Goal: Transaction & Acquisition: Purchase product/service

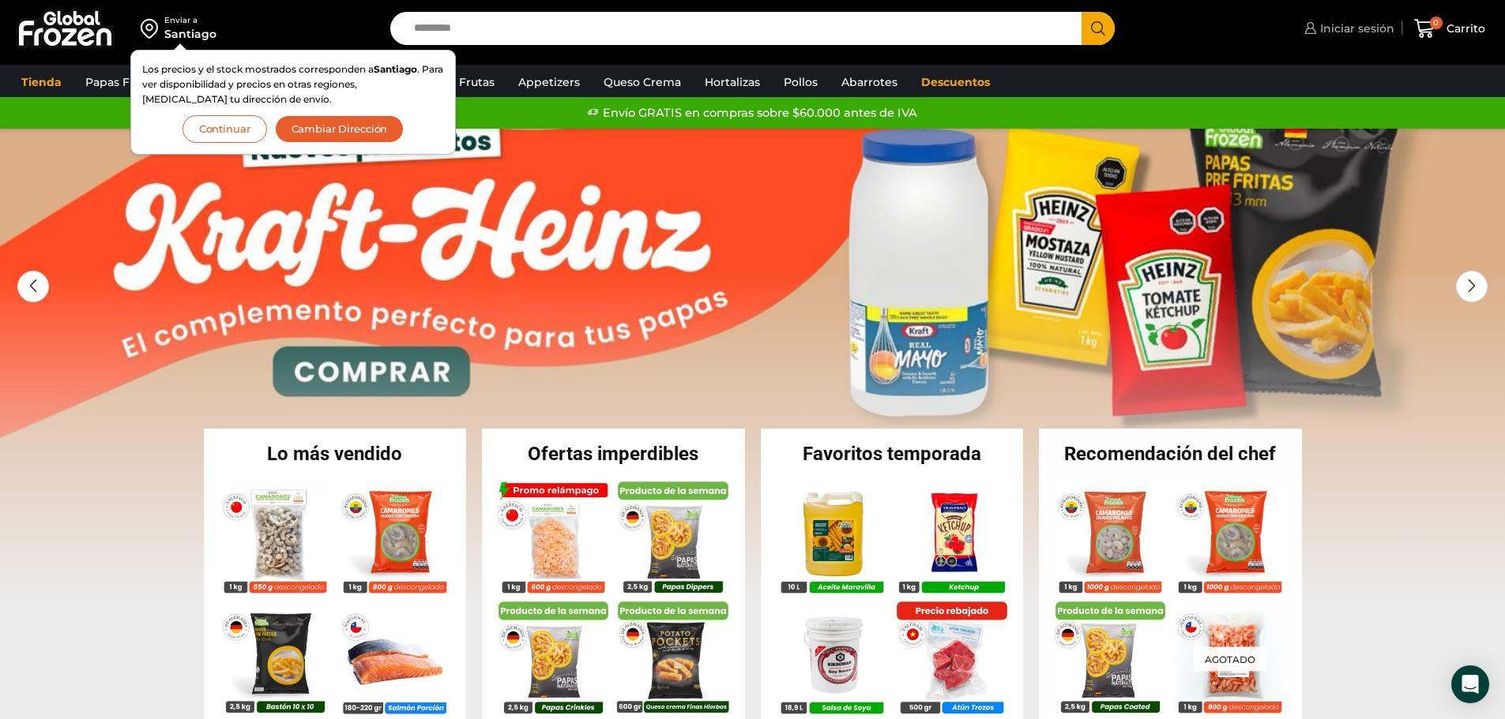
click at [1345, 30] on span "Iniciar sesión" at bounding box center [1355, 29] width 78 height 16
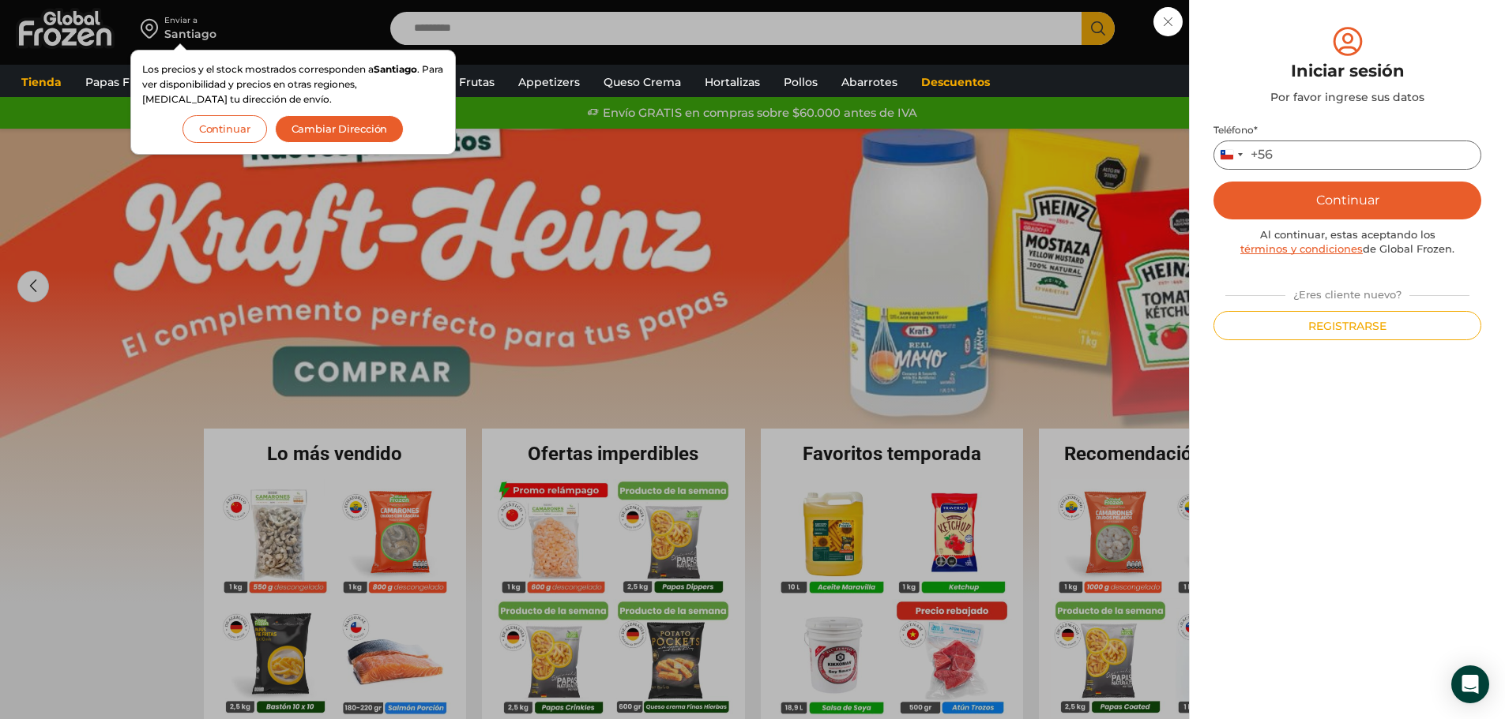
click at [1301, 155] on input "Teléfono *" at bounding box center [1347, 155] width 268 height 29
type input "*********"
click at [1340, 199] on button "Continuar" at bounding box center [1347, 201] width 268 height 38
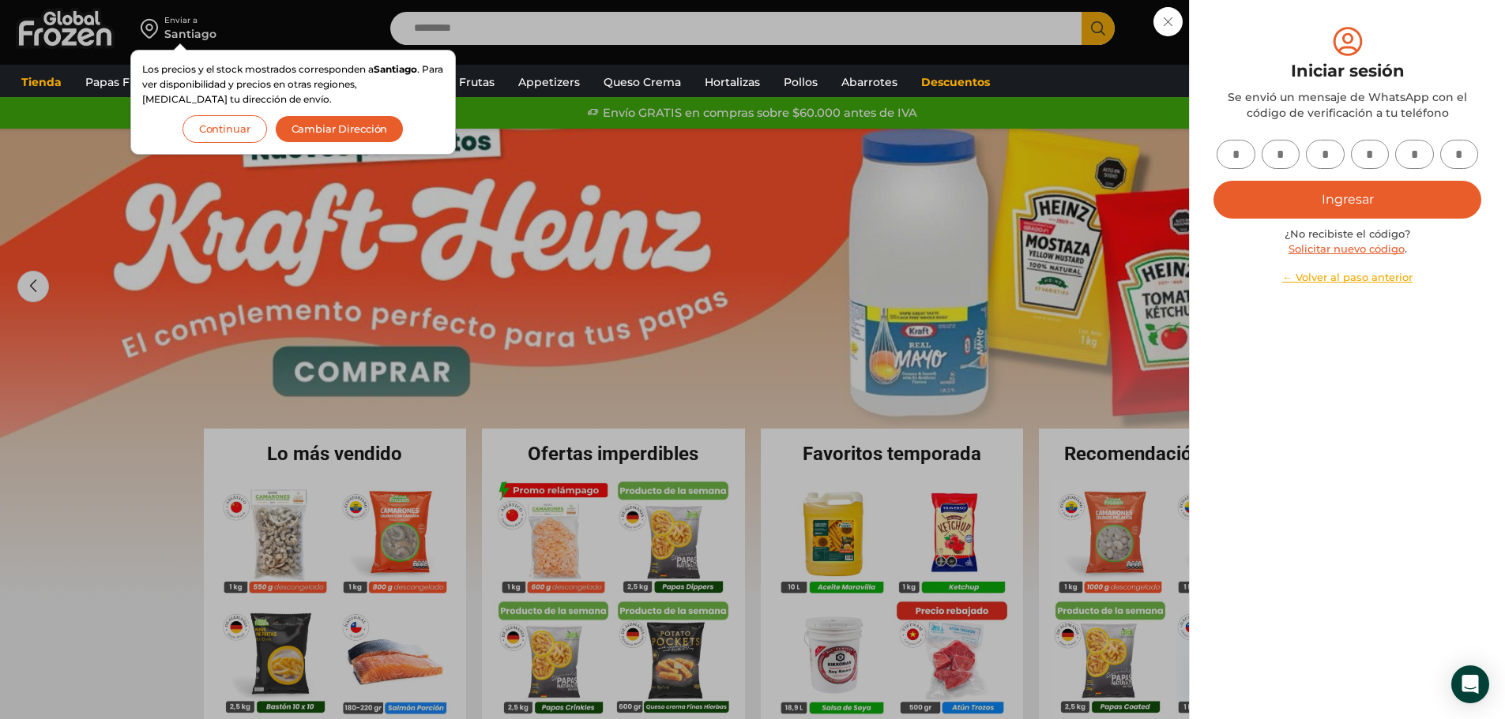
click at [1241, 152] on input "text" at bounding box center [1235, 154] width 39 height 29
type input "*"
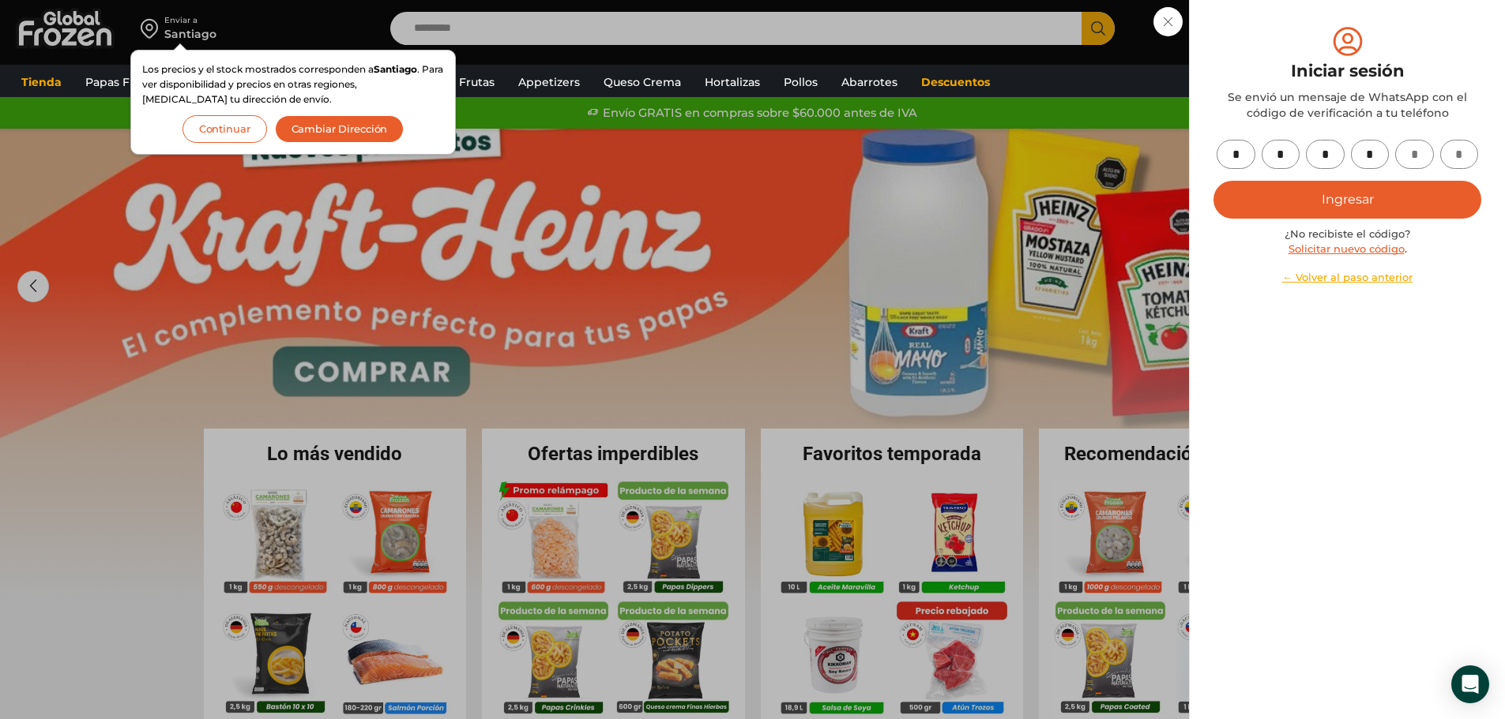
type input "*"
click at [1357, 208] on button "Ingresar" at bounding box center [1347, 200] width 268 height 38
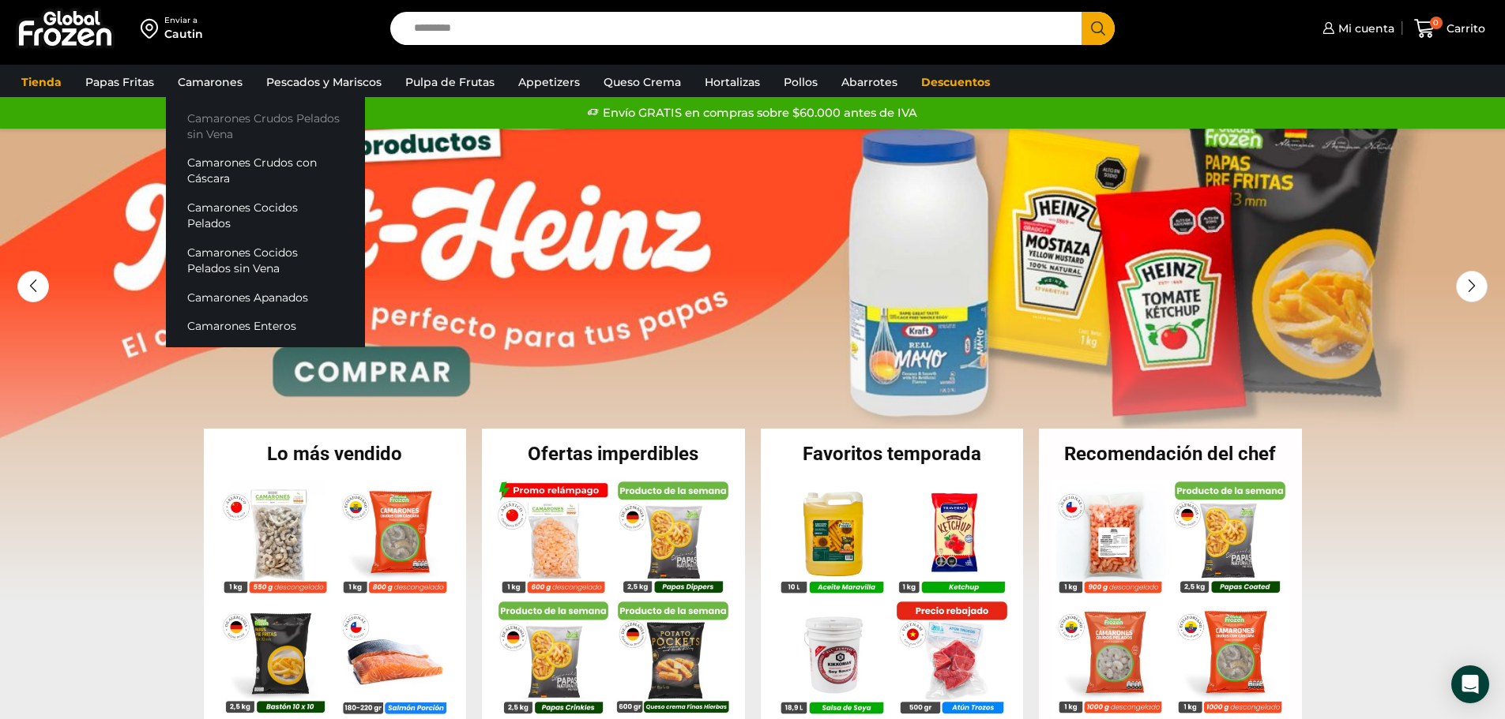
click at [209, 125] on link "Camarones Crudos Pelados sin Vena" at bounding box center [265, 125] width 199 height 45
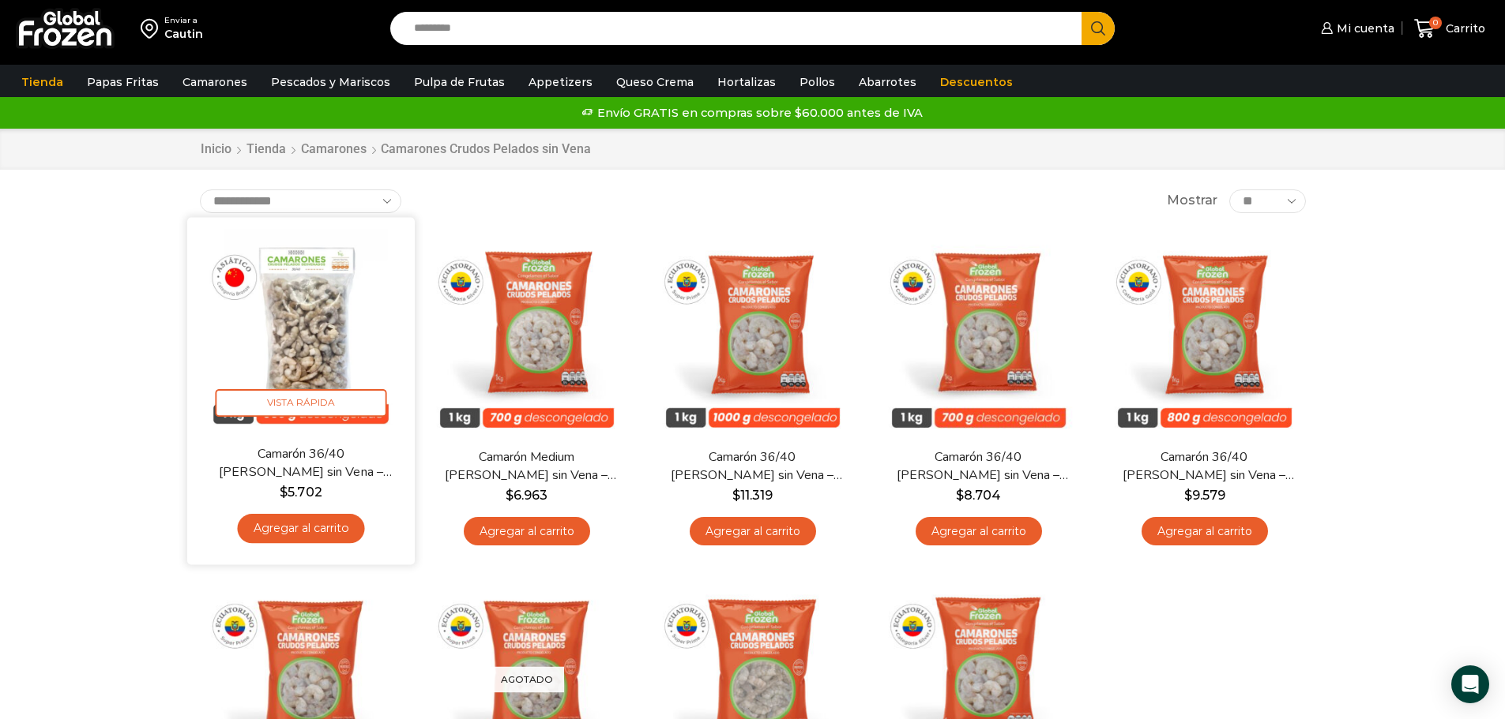
click at [304, 326] on img at bounding box center [301, 331] width 204 height 204
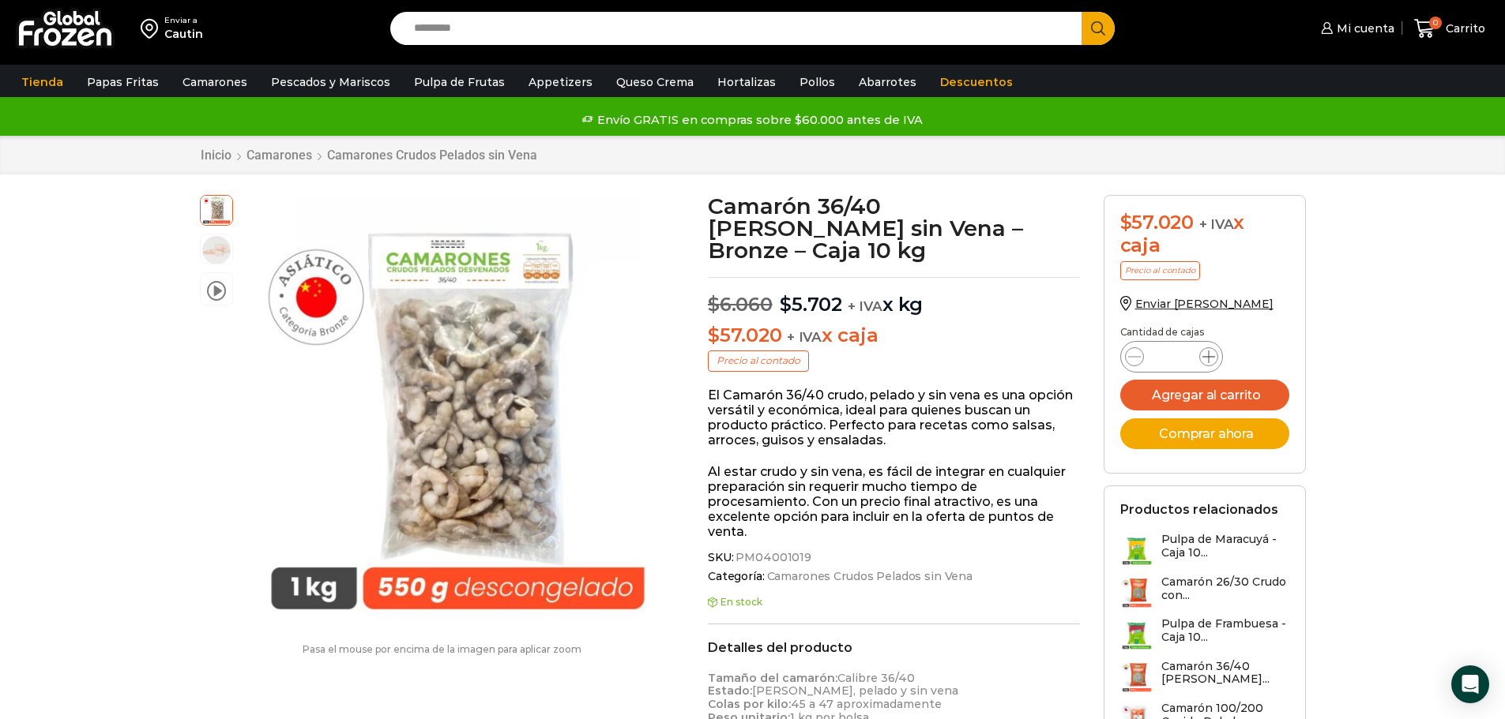
click at [1208, 359] on icon at bounding box center [1208, 357] width 13 height 13
type input "*"
click at [1189, 395] on button "Agregar al carrito" at bounding box center [1204, 395] width 169 height 31
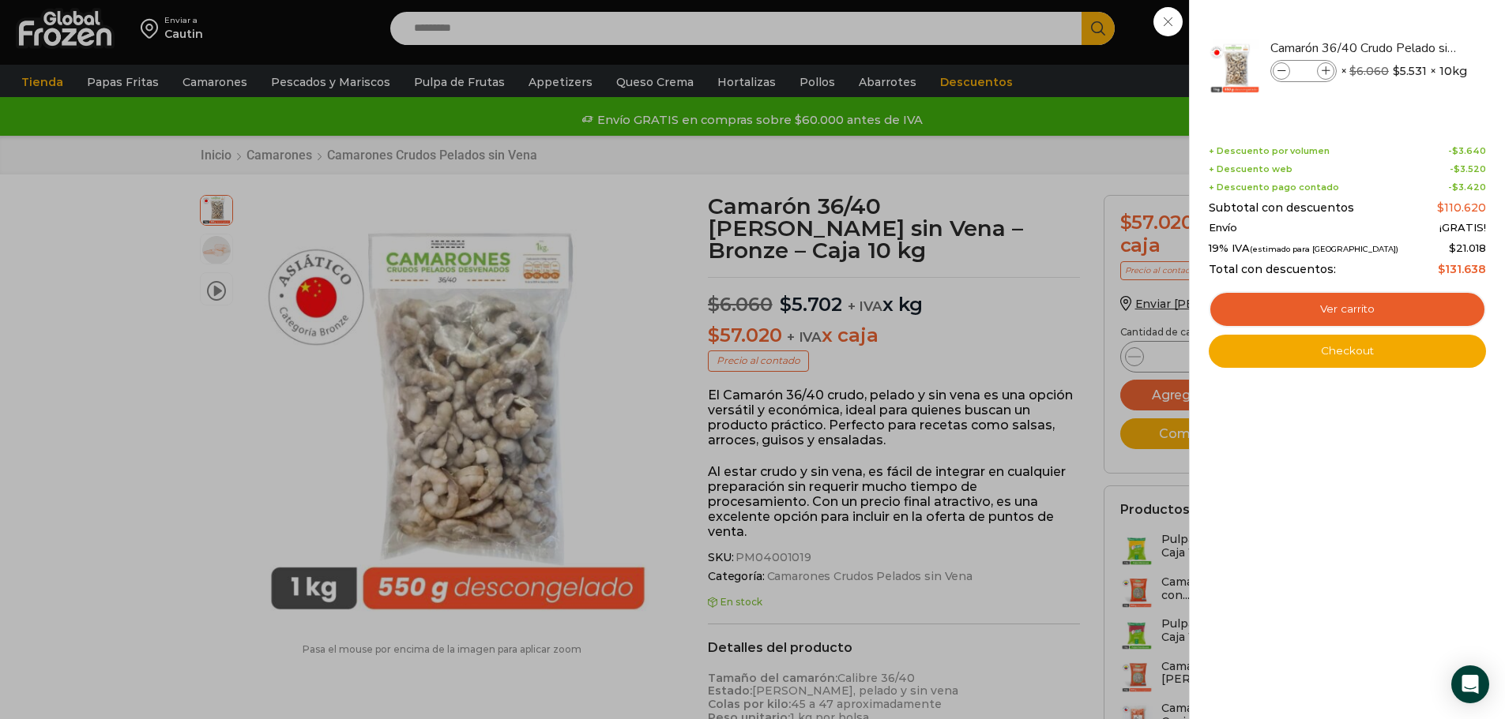
click at [1410, 24] on div "2 Carrito 2 2 Shopping Cart *" at bounding box center [1449, 28] width 79 height 37
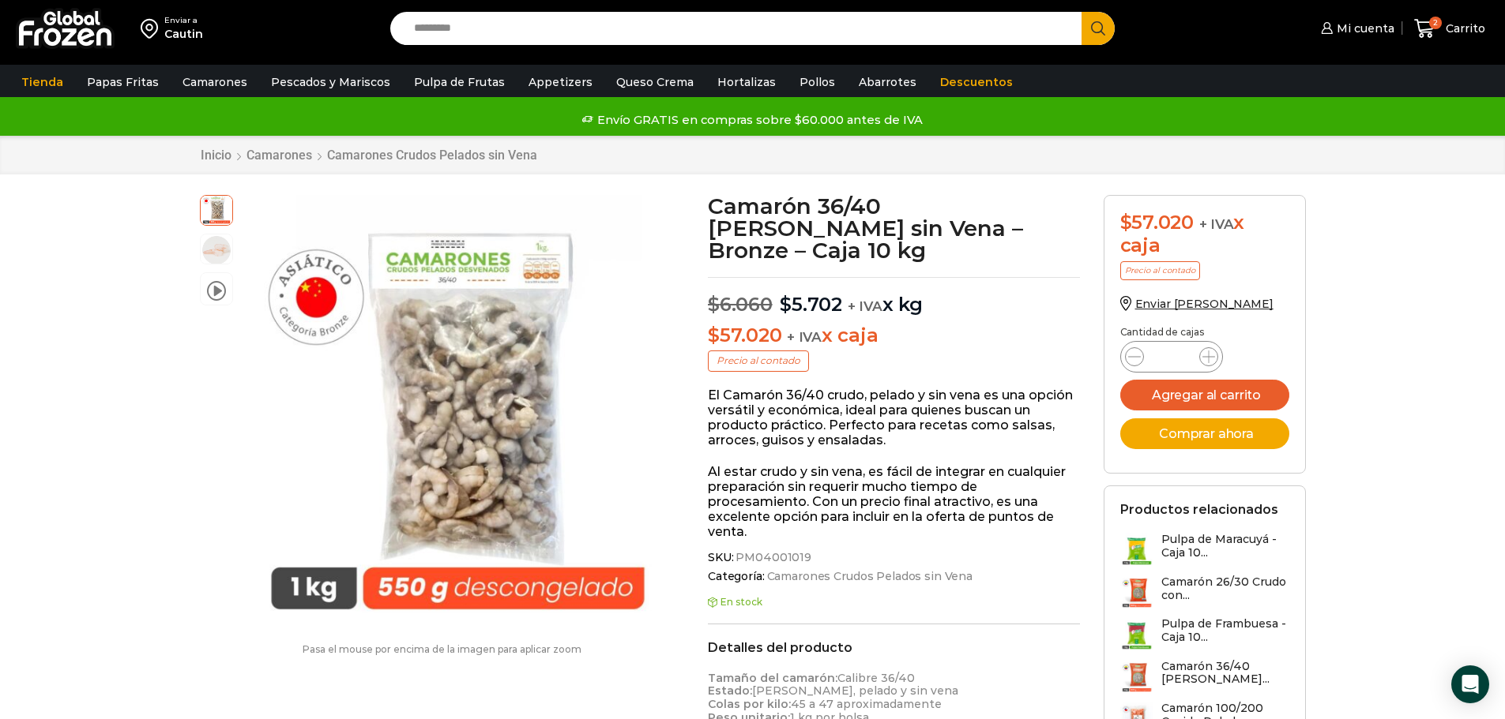
click at [479, 27] on input "Search input" at bounding box center [740, 28] width 668 height 33
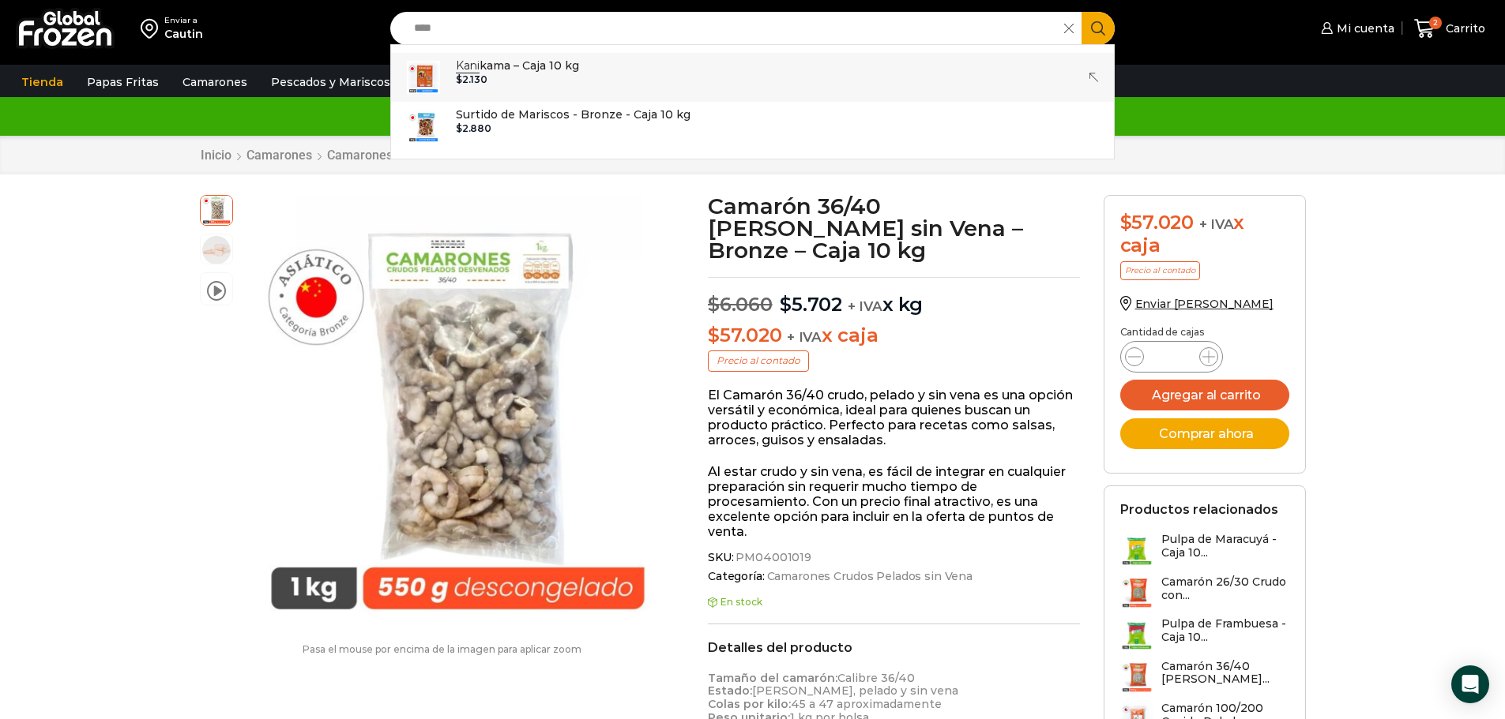
click at [483, 70] on p "Kani kama – Caja 10 kg" at bounding box center [517, 65] width 123 height 17
type input "**********"
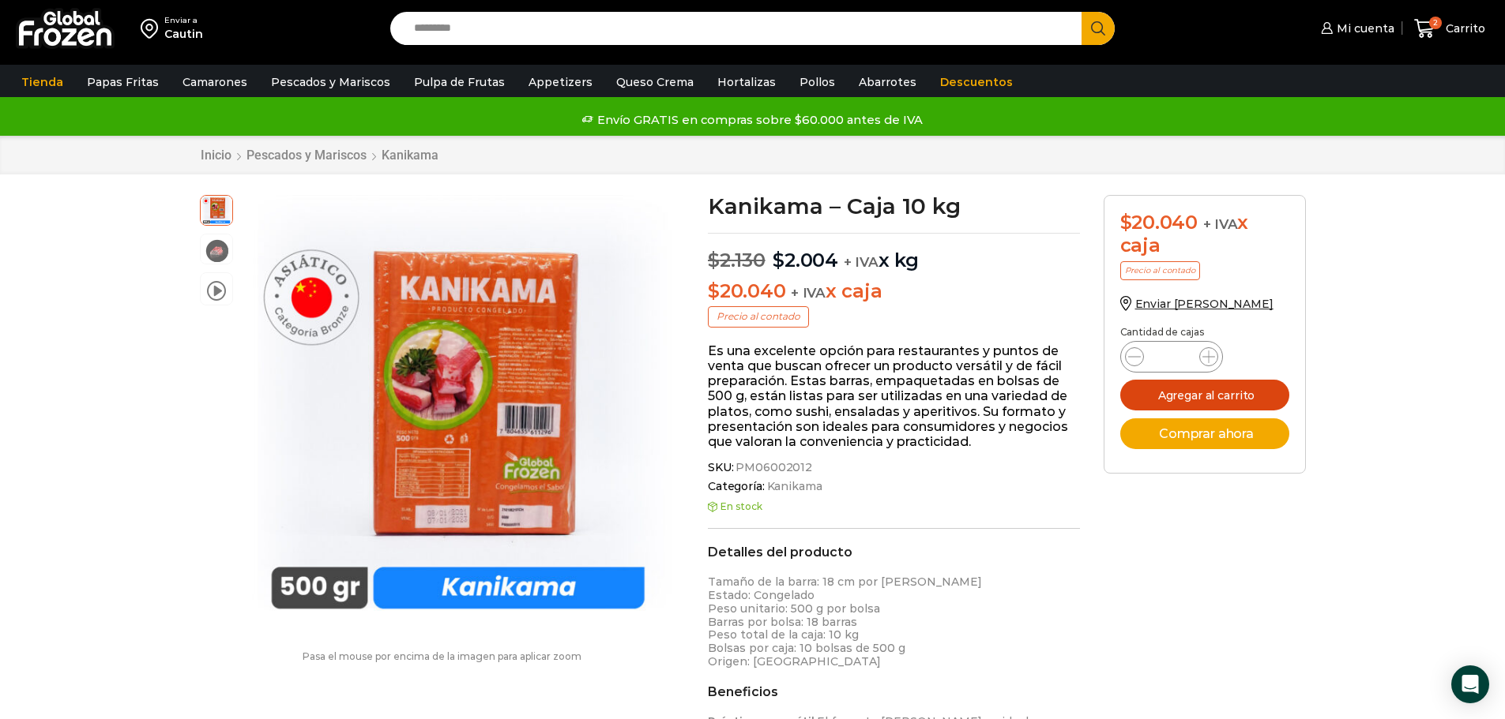
click at [1189, 388] on button "Agregar al carrito" at bounding box center [1204, 395] width 169 height 31
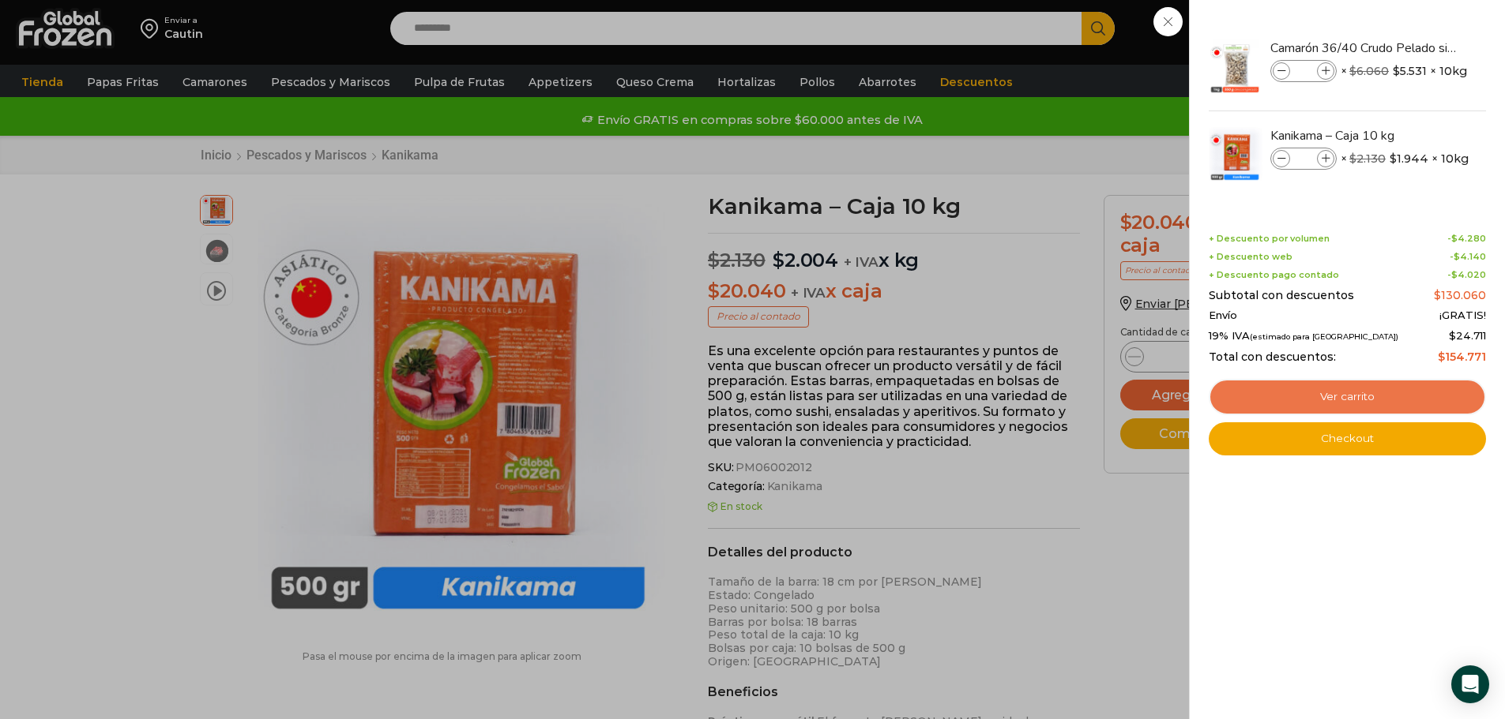
click at [1312, 387] on link "Ver carrito" at bounding box center [1346, 397] width 277 height 36
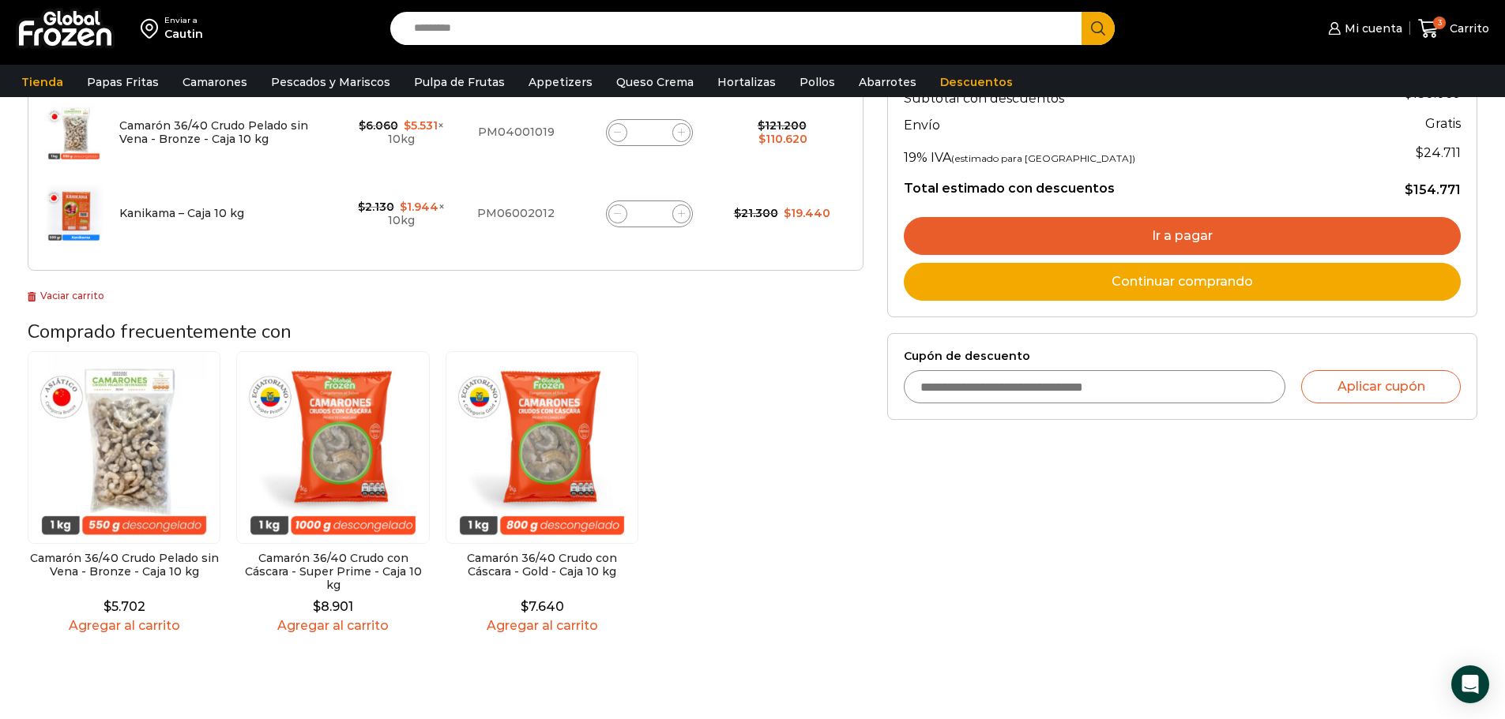
scroll to position [237, 0]
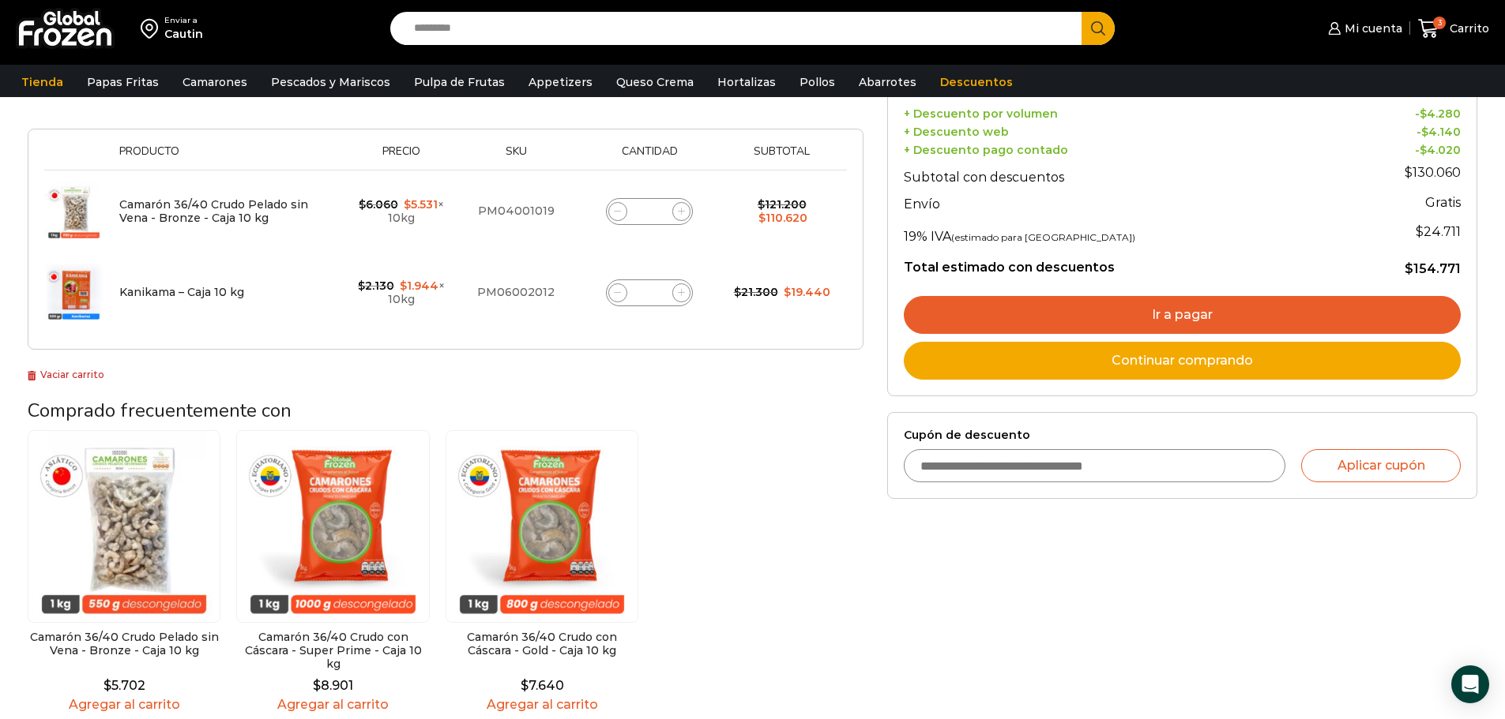
click at [1175, 314] on link "Ir a pagar" at bounding box center [1182, 315] width 557 height 38
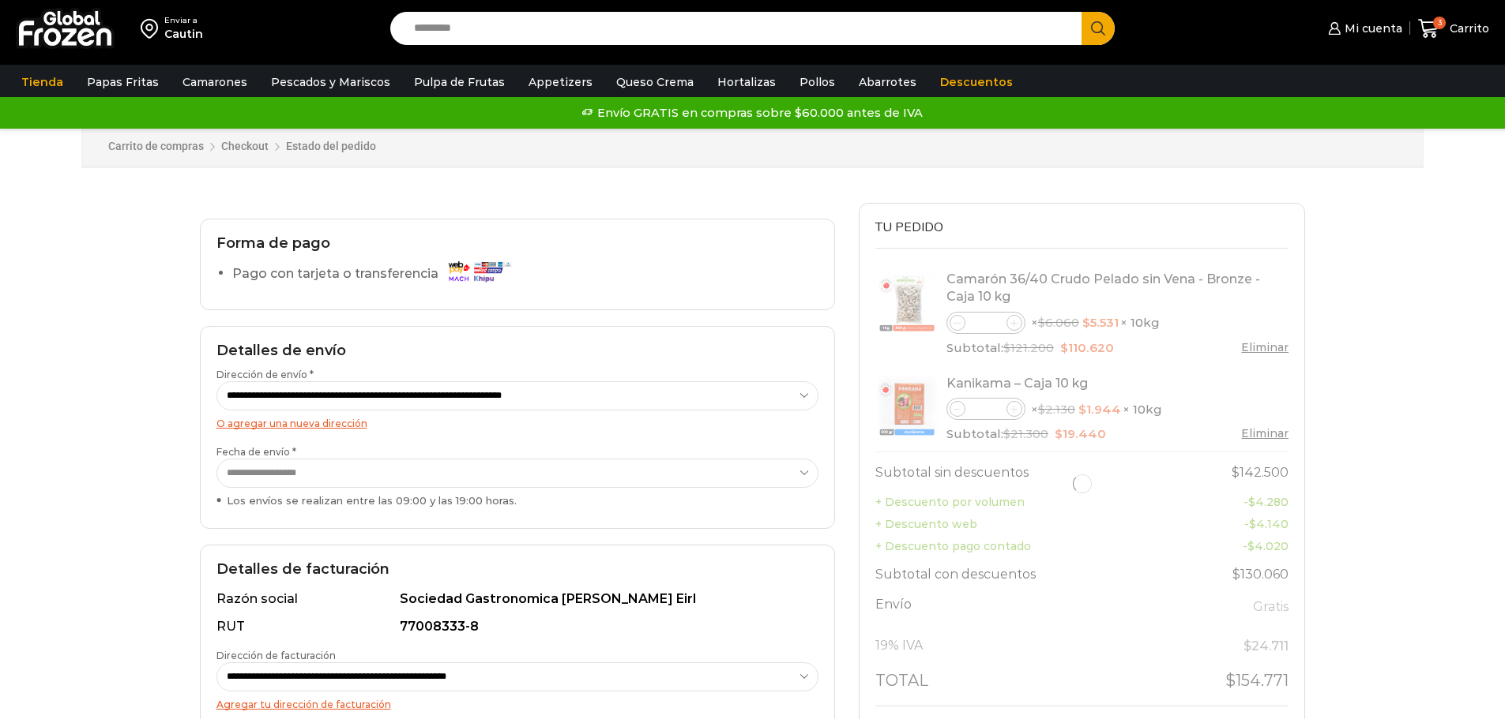
select select "*"
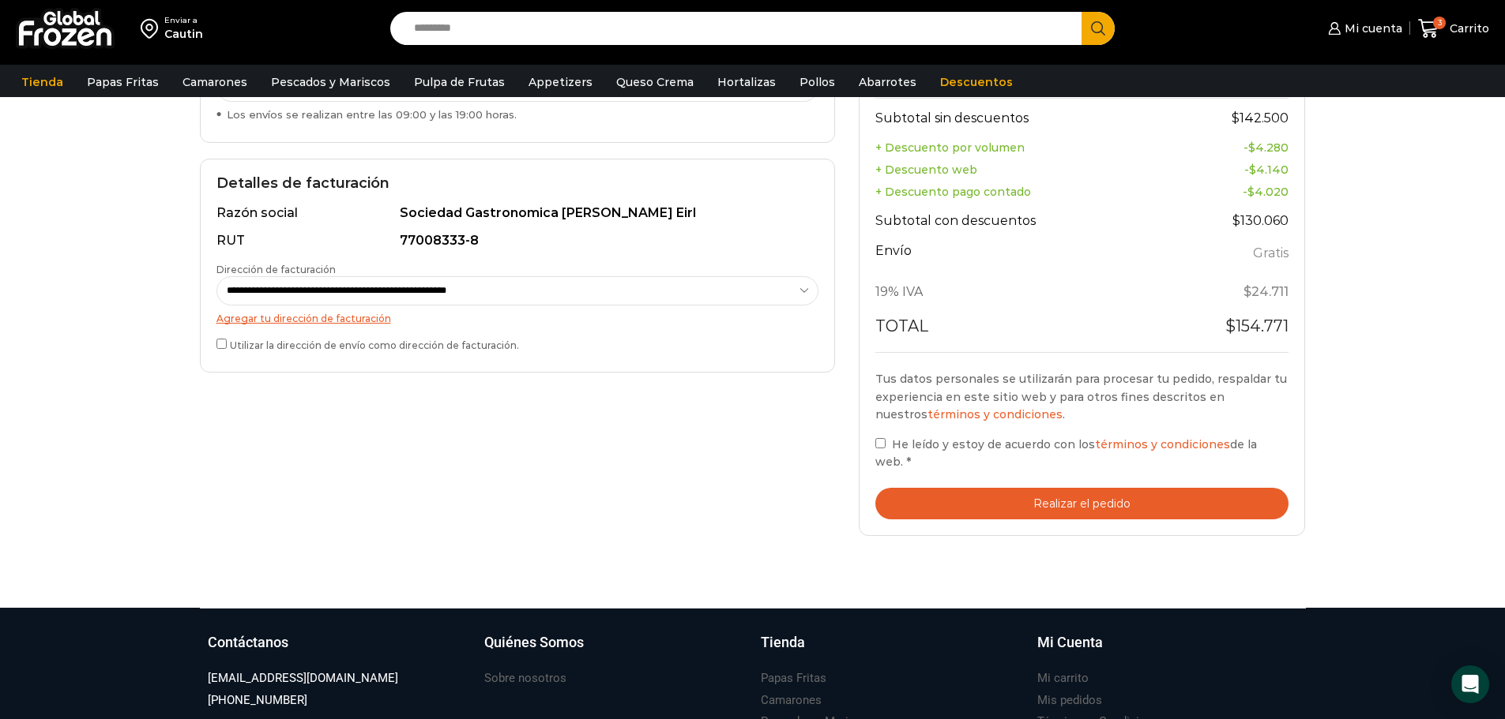
scroll to position [395, 0]
click at [887, 463] on label "He leído y estoy de acuerdo con los términos y condiciones de la web. *" at bounding box center [1082, 452] width 414 height 36
click at [1077, 498] on button "Realizar el pedido" at bounding box center [1082, 503] width 414 height 32
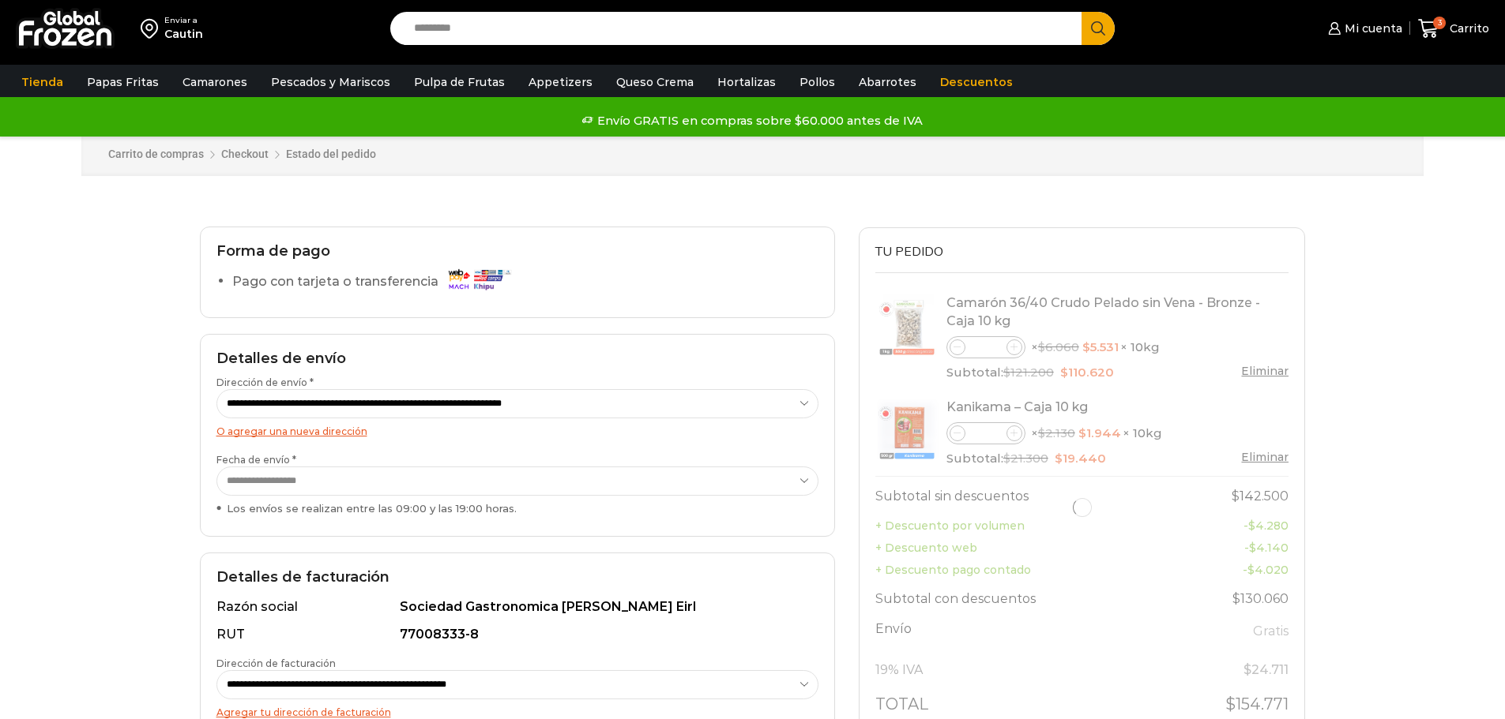
select select "*"
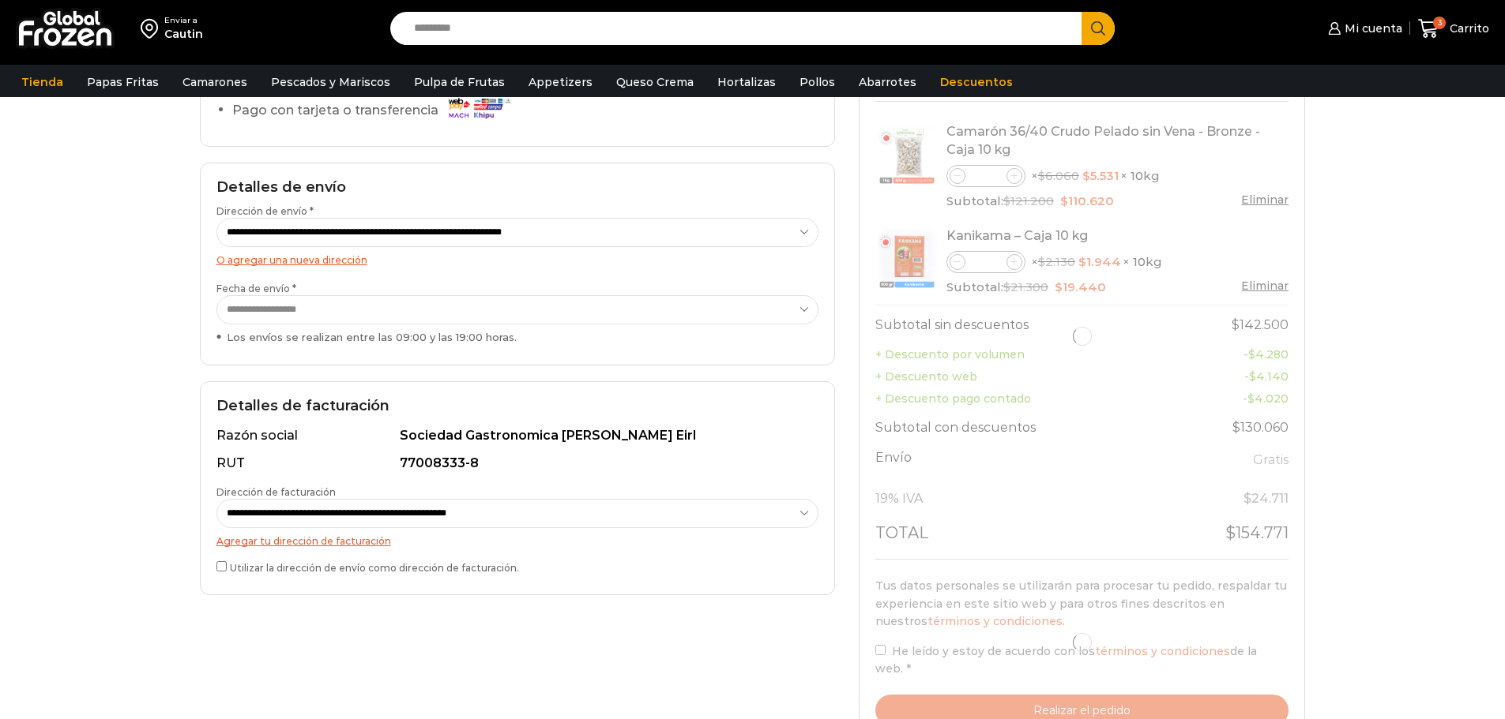
scroll to position [150, 0]
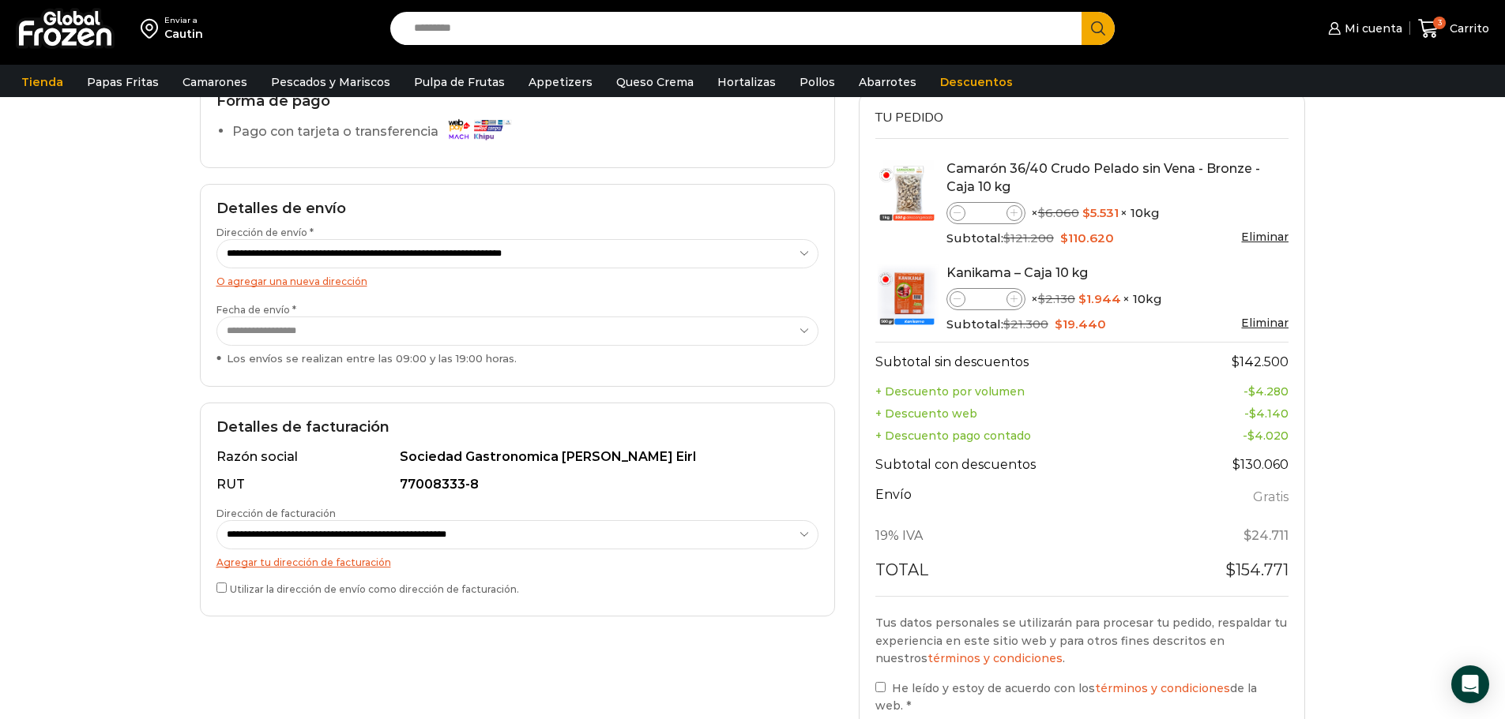
click at [789, 336] on select "**********" at bounding box center [517, 331] width 602 height 29
click at [216, 317] on select "**********" at bounding box center [517, 331] width 602 height 29
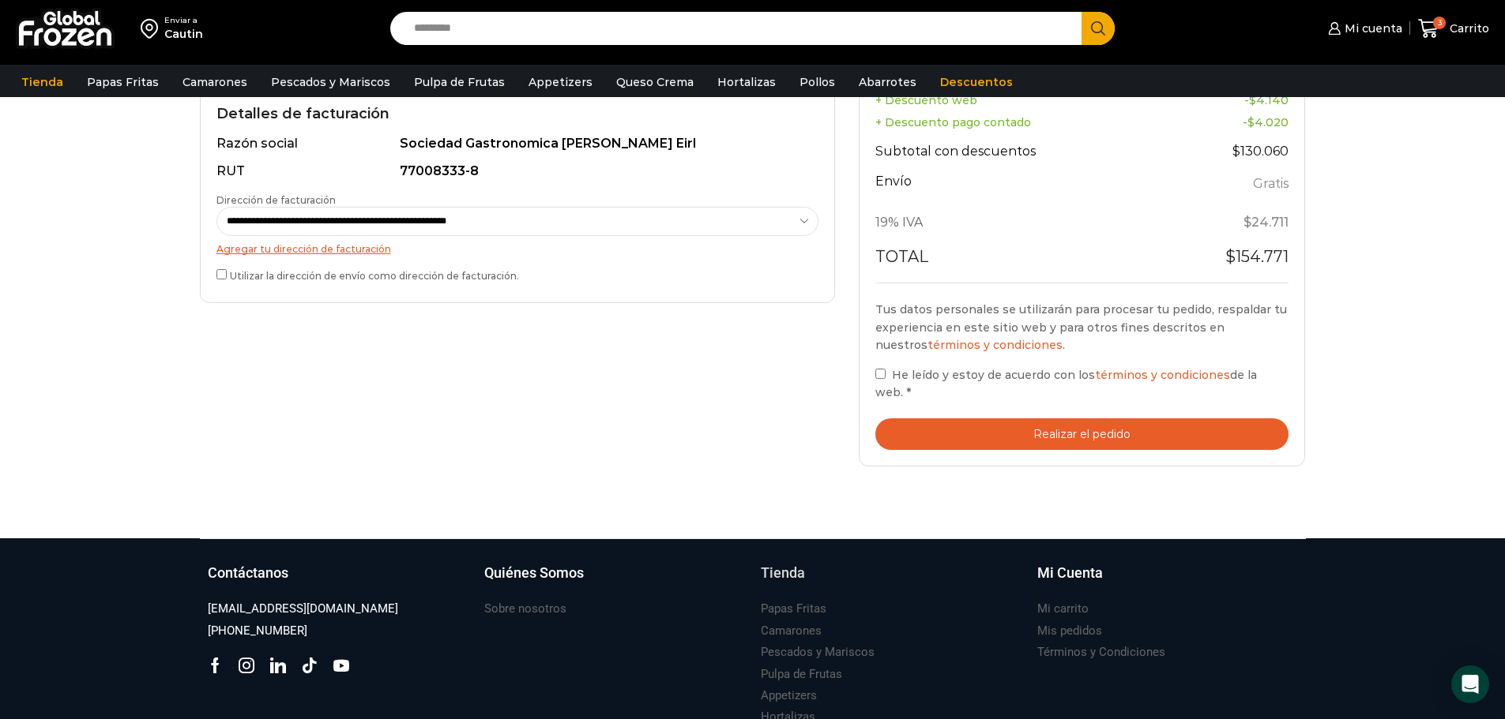
scroll to position [466, 0]
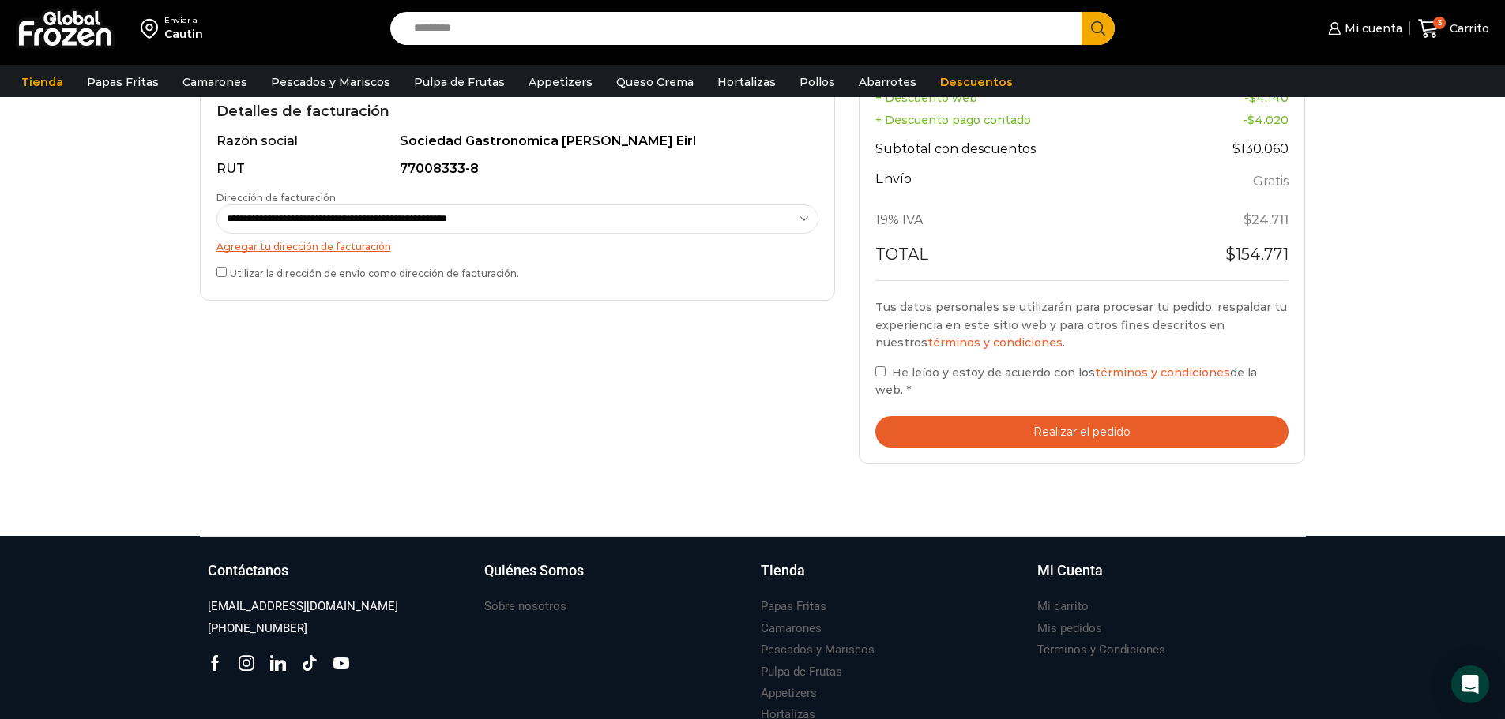
click at [1044, 440] on button "Realizar el pedido" at bounding box center [1082, 432] width 414 height 32
